Goal: Task Accomplishment & Management: Manage account settings

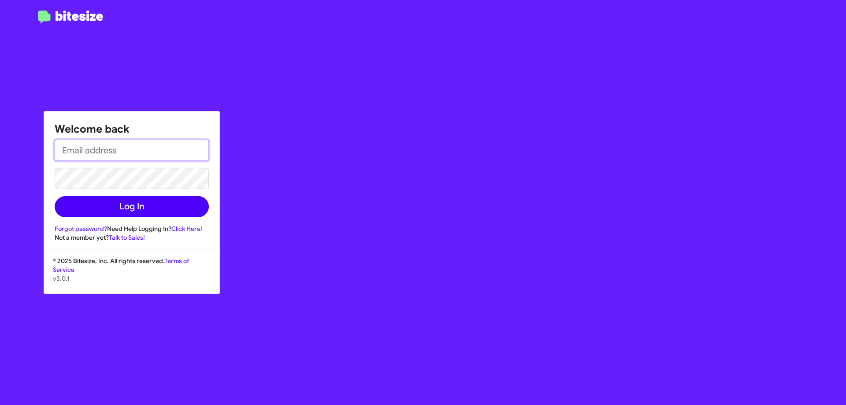
type input "[PERSON_NAME][EMAIL_ADDRESS][PERSON_NAME][PERSON_NAME][DOMAIN_NAME]"
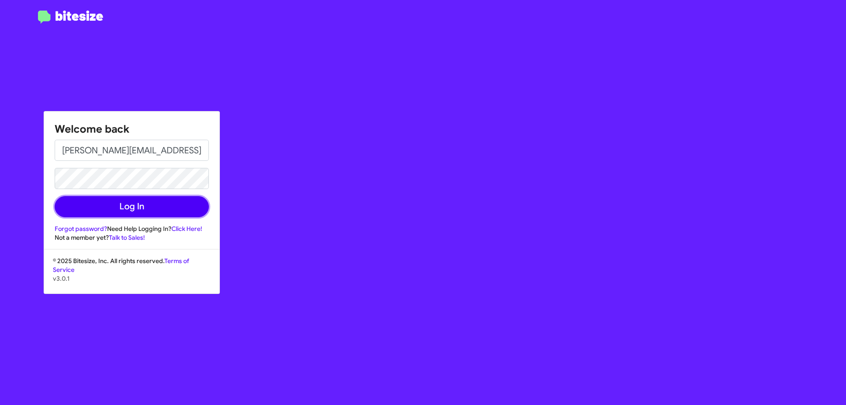
click at [126, 209] on button "Log In" at bounding box center [132, 206] width 154 height 21
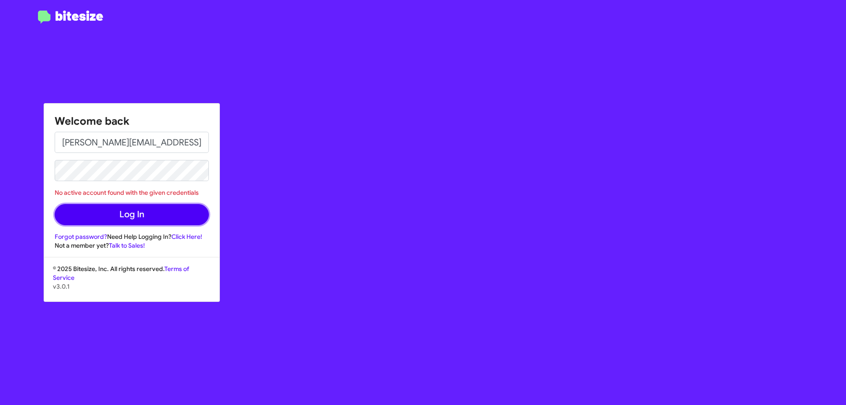
click at [164, 217] on button "Log In" at bounding box center [132, 214] width 154 height 21
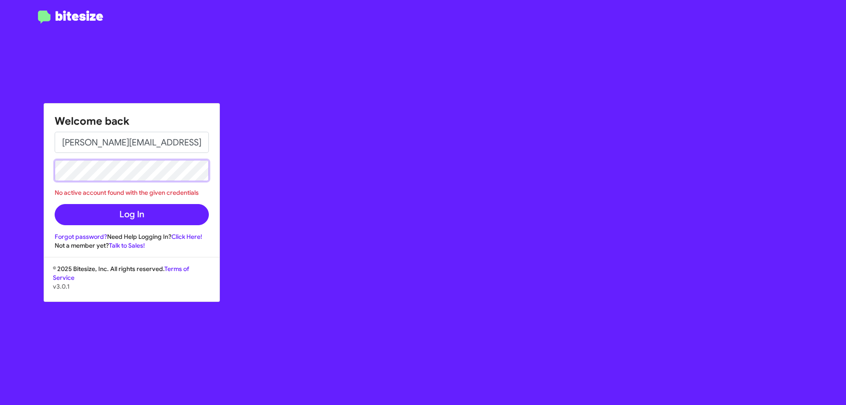
click at [55, 204] on button "Log In" at bounding box center [132, 214] width 154 height 21
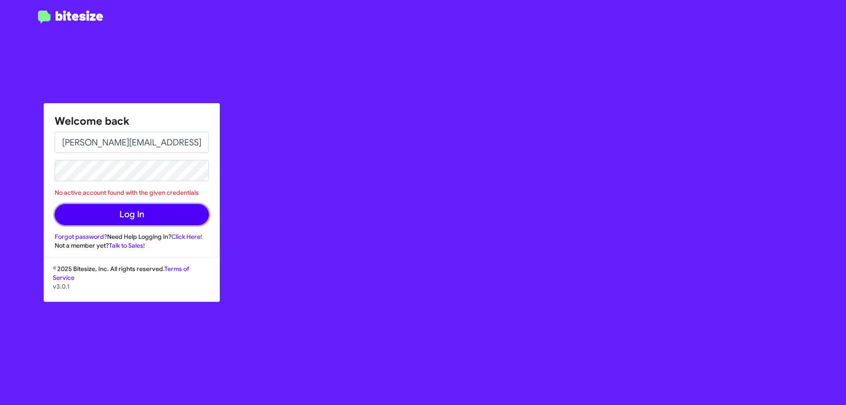
click at [73, 216] on button "Log In" at bounding box center [132, 214] width 154 height 21
click at [407, 220] on div "Welcome back Joseph.Juarez@Swickard.com No active account found with the given …" at bounding box center [493, 202] width 705 height 405
click at [76, 235] on link "Forgot password?" at bounding box center [81, 237] width 52 height 8
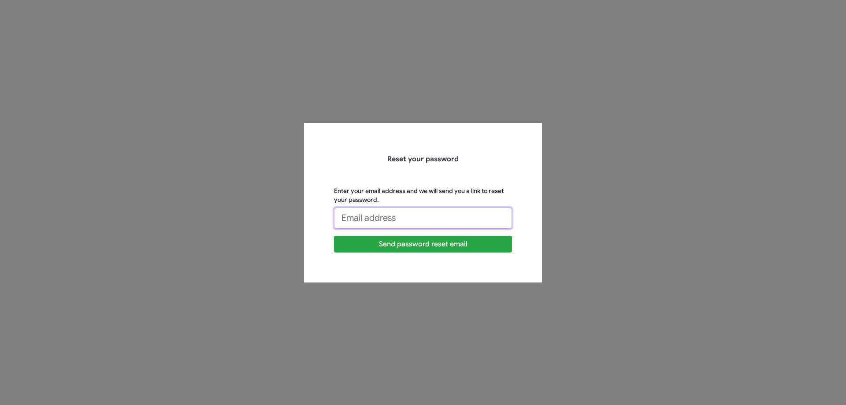
click at [478, 224] on input "Enter your email address and we will send you a link to reset your password." at bounding box center [423, 218] width 178 height 21
type input "Joseph.Juarez@Swickard.com"
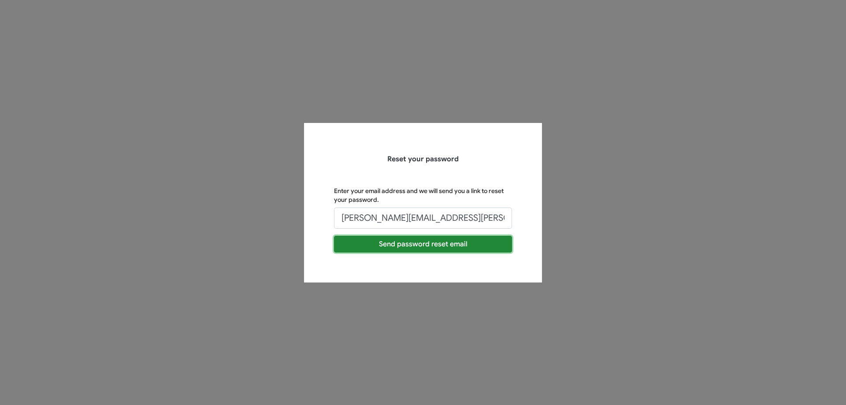
click at [404, 247] on button "Send password reset email" at bounding box center [423, 244] width 178 height 17
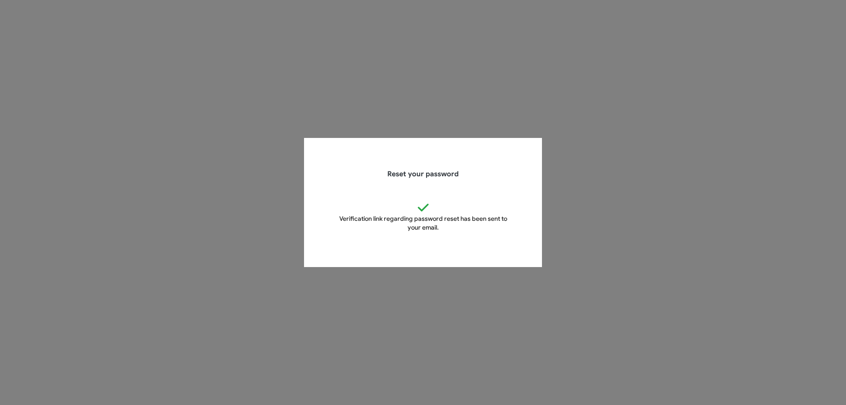
click at [250, 151] on div "Reset your password Verification link regarding password reset has been sent to…" at bounding box center [423, 203] width 503 height 130
drag, startPoint x: 307, startPoint y: 114, endPoint x: 259, endPoint y: 47, distance: 82.1
click at [307, 114] on app-forgot-password "Reset your password Verification link regarding password reset has been sent to…" at bounding box center [423, 202] width 846 height 405
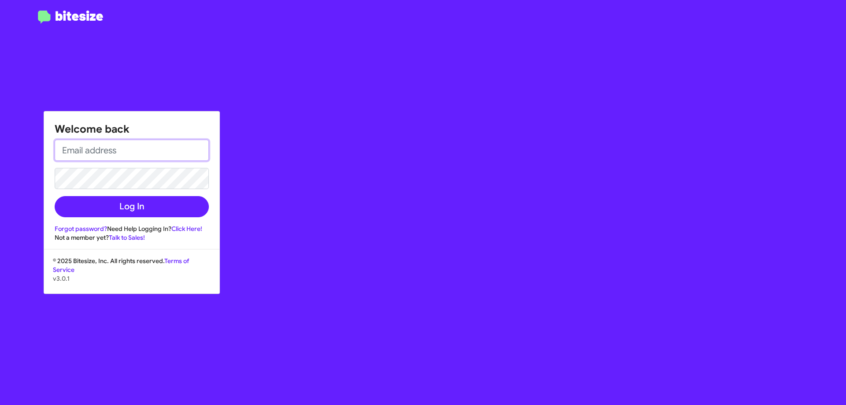
type input "Joseph.Juarez@Swickard.com"
click at [34, 203] on div at bounding box center [70, 208] width 141 height 395
click at [193, 226] on link "Click Here!" at bounding box center [186, 229] width 31 height 8
click at [346, 227] on div "Welcome back Joseph.Juarez@Swickard.com Log In Forgot password? Need Help Loggi…" at bounding box center [493, 202] width 705 height 405
click at [344, 285] on div "Welcome back Joseph.Juarez@Swickard.com Log In Forgot password? Need Help Loggi…" at bounding box center [493, 202] width 705 height 405
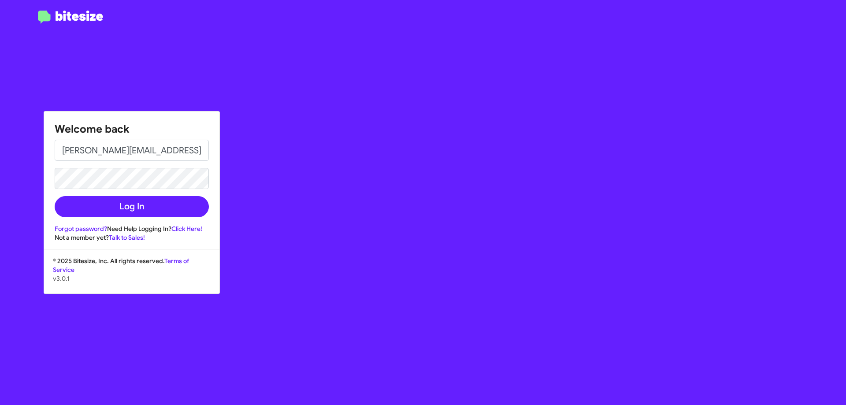
drag, startPoint x: 254, startPoint y: 328, endPoint x: 233, endPoint y: 285, distance: 48.7
click at [254, 328] on div "Welcome back Joseph.Juarez@Swickard.com Log In Forgot password? Need Help Loggi…" at bounding box center [493, 202] width 705 height 405
click at [199, 205] on button "Log In" at bounding box center [132, 206] width 154 height 21
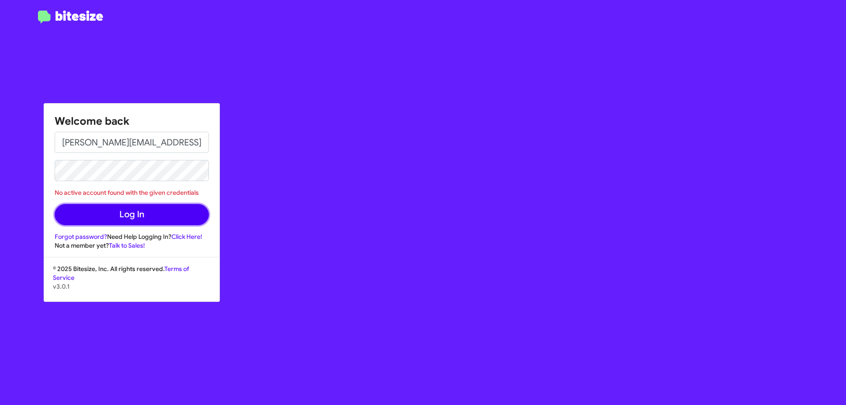
click at [82, 211] on button "Log In" at bounding box center [132, 214] width 154 height 21
drag, startPoint x: 56, startPoint y: 193, endPoint x: 201, endPoint y: 192, distance: 144.6
click at [201, 192] on div "No active account found with the given credentials" at bounding box center [132, 192] width 154 height 9
copy div "No active account found with the given credentials"
click at [745, 148] on div "Welcome back Joseph.Juarez@Swickard.com No active account found with the given …" at bounding box center [493, 202] width 705 height 405
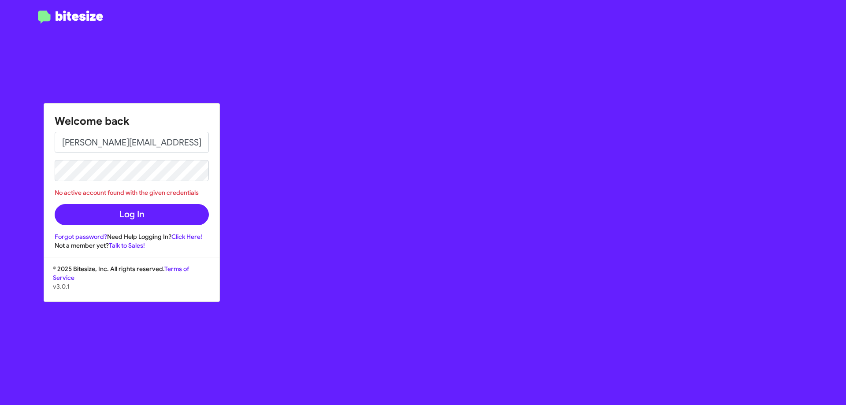
click at [263, 205] on div "Welcome back Joseph.Juarez@Swickard.com No active account found with the given …" at bounding box center [493, 202] width 705 height 405
click at [205, 214] on button "Log In" at bounding box center [132, 214] width 154 height 21
click at [340, 283] on div "Welcome back Joseph.Juarez@Swickard.com No active account found with the given …" at bounding box center [493, 202] width 705 height 405
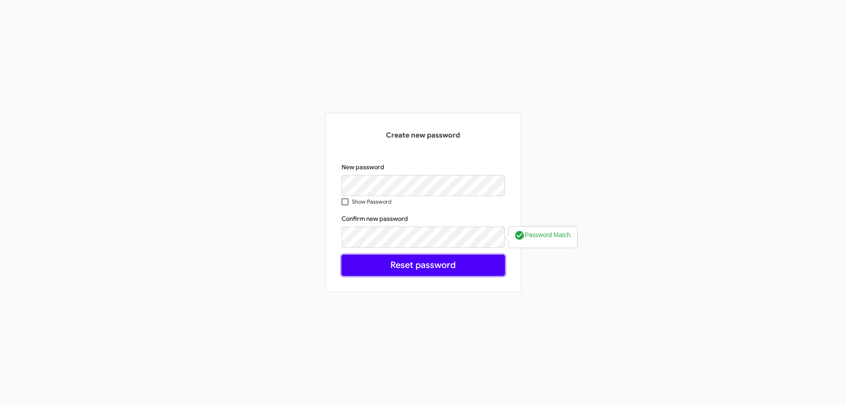
click at [361, 266] on button "Reset password" at bounding box center [424, 265] width 164 height 21
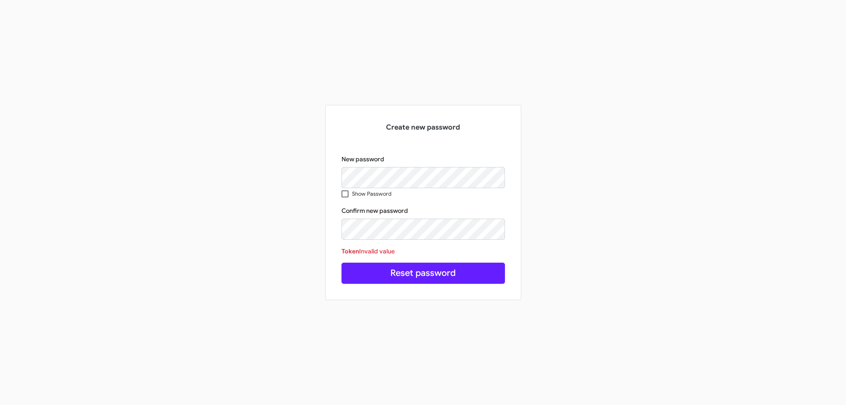
click at [294, 268] on div "Create new password New password Show Password Confirm new password Token Inval…" at bounding box center [423, 202] width 503 height 195
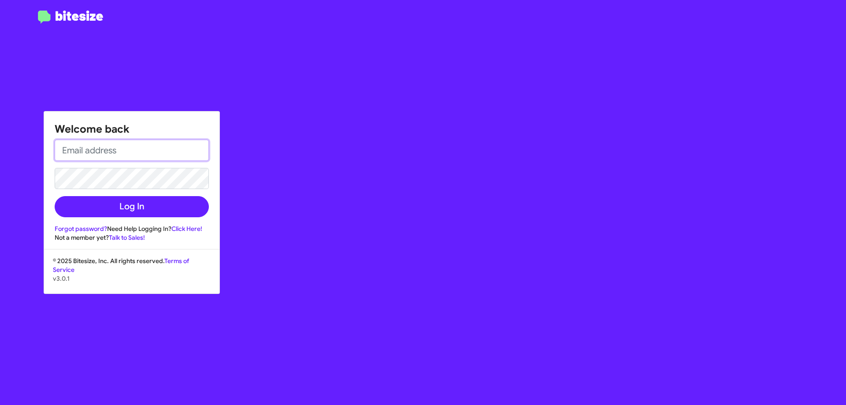
type input "Joseph.Juarez@Swickard.com"
click at [417, 230] on div "Welcome back Joseph.Juarez@Swickard.com Log In Forgot password? Need Help Loggi…" at bounding box center [493, 202] width 705 height 405
click at [326, 247] on div "Welcome back Joseph.Juarez@Swickard.com Log In Forgot password? Need Help Loggi…" at bounding box center [493, 202] width 705 height 405
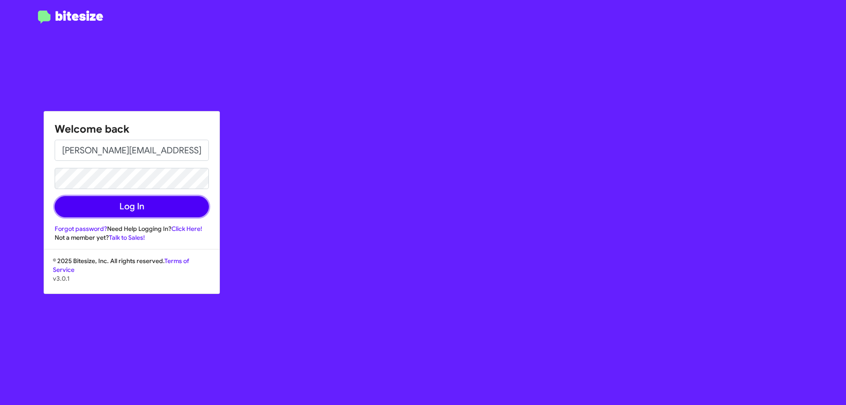
click at [72, 207] on button "Log In" at bounding box center [132, 206] width 154 height 21
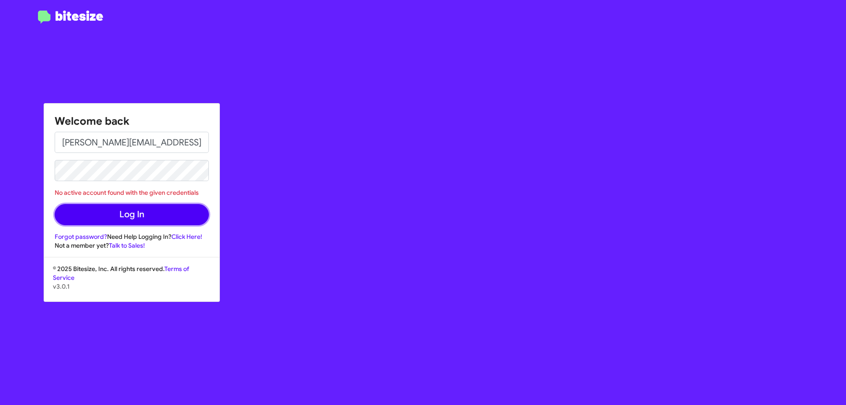
click at [74, 211] on button "Log In" at bounding box center [132, 214] width 154 height 21
click at [57, 237] on link "Forgot password?" at bounding box center [81, 237] width 52 height 8
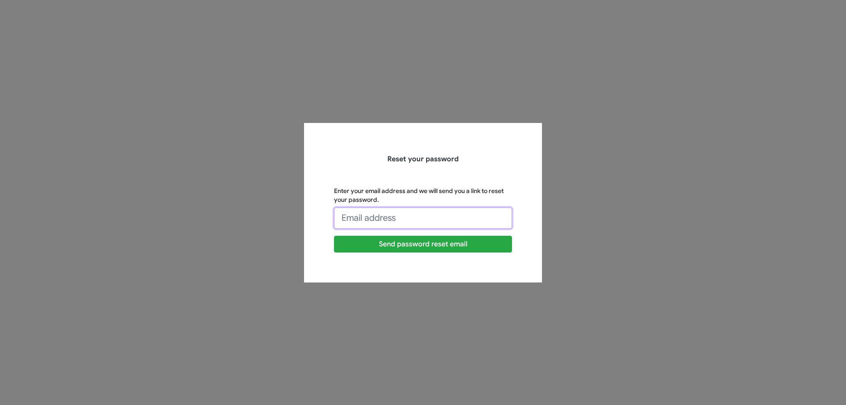
click at [421, 224] on input "Enter your email address and we will send you a link to reset your password." at bounding box center [423, 218] width 178 height 21
type input "Joseph.Juarez@Swickard.com"
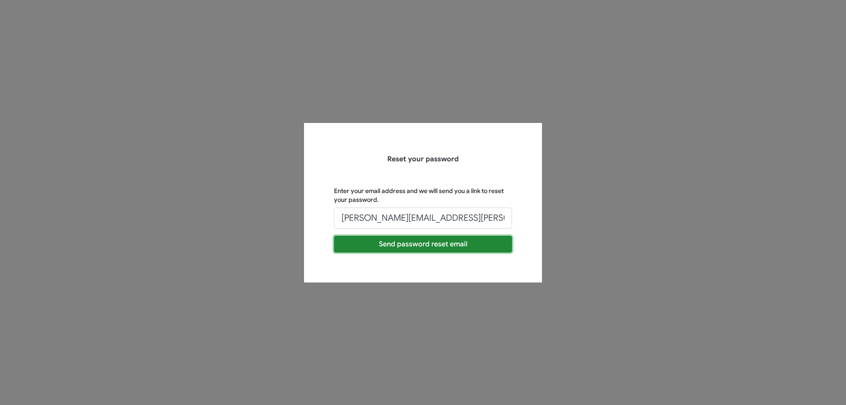
click at [369, 247] on button "Send password reset email" at bounding box center [423, 244] width 178 height 17
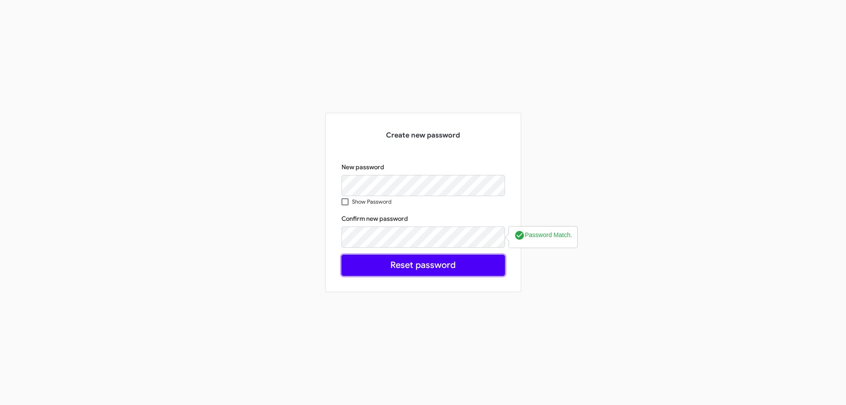
click at [342, 261] on button "Reset password" at bounding box center [424, 265] width 164 height 21
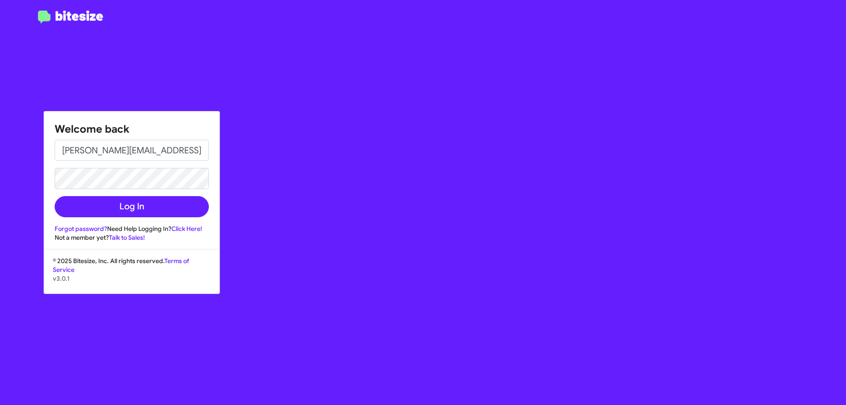
type input "joseph.juarez@swickard.com"
click at [55, 196] on button "Log In" at bounding box center [132, 206] width 154 height 21
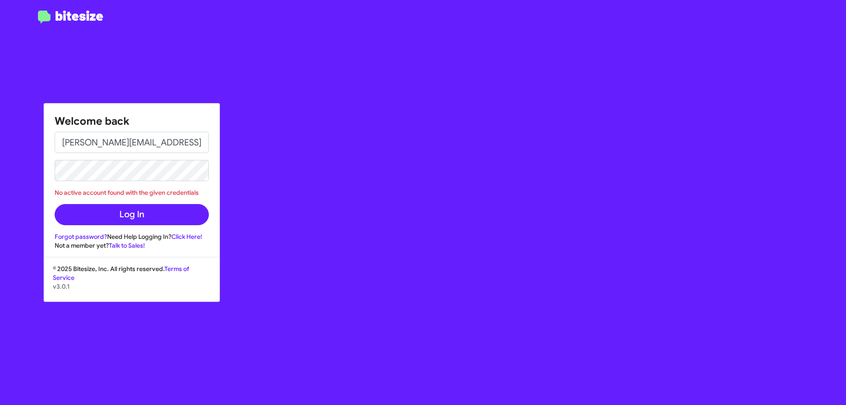
click at [313, 231] on div "Welcome back joseph.juarez@swickard.com No active account found with the given …" at bounding box center [493, 202] width 705 height 405
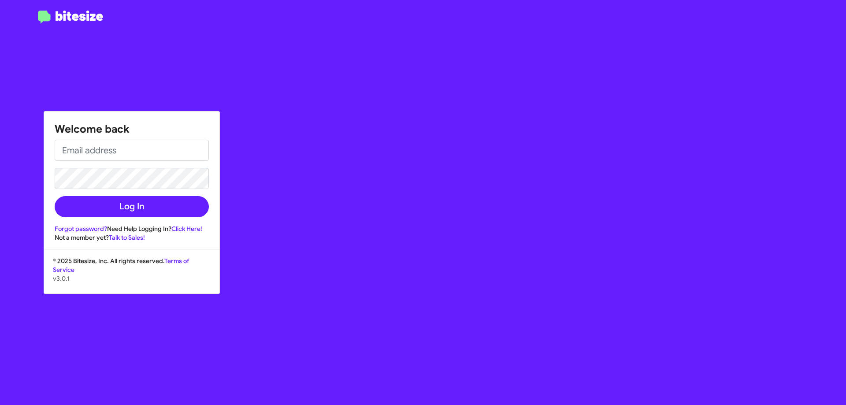
type input "[PERSON_NAME][EMAIL_ADDRESS][PERSON_NAME][PERSON_NAME][DOMAIN_NAME]"
click at [311, 153] on div "Welcome back [PERSON_NAME][EMAIL_ADDRESS][PERSON_NAME][PERSON_NAME][DOMAIN_NAME…" at bounding box center [493, 202] width 705 height 405
click at [293, 156] on div "Welcome back [PERSON_NAME][EMAIL_ADDRESS][PERSON_NAME][PERSON_NAME][DOMAIN_NAME…" at bounding box center [493, 202] width 705 height 405
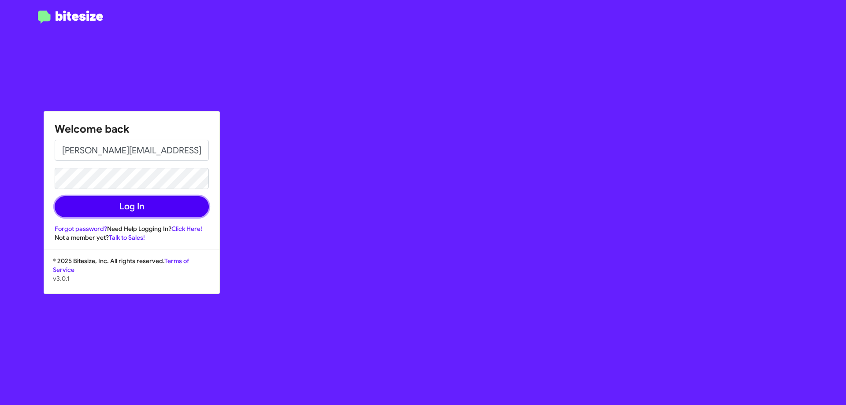
click at [70, 201] on button "Log In" at bounding box center [132, 206] width 154 height 21
